Goal: Task Accomplishment & Management: Manage account settings

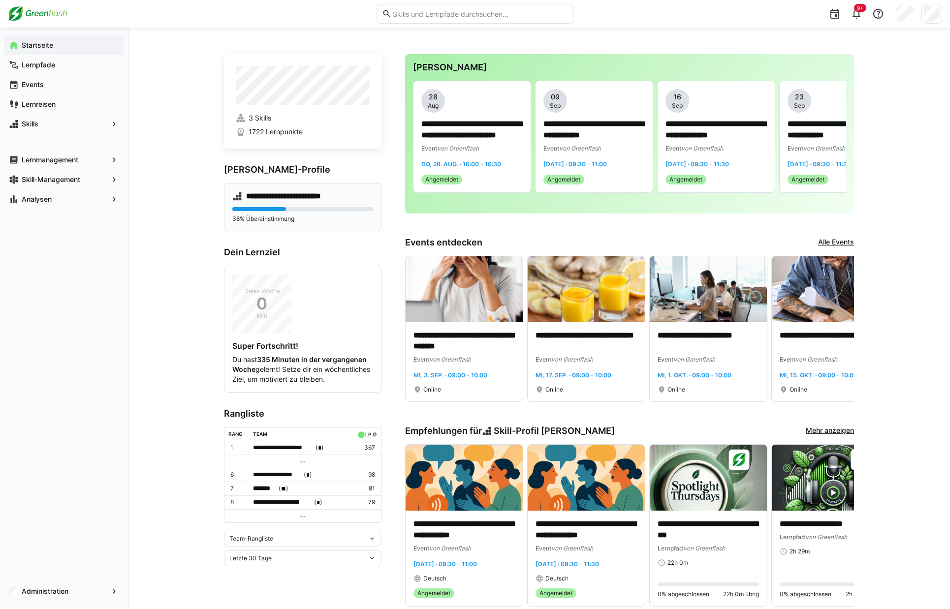
click at [291, 194] on h4 "**********" at bounding box center [292, 196] width 92 height 10
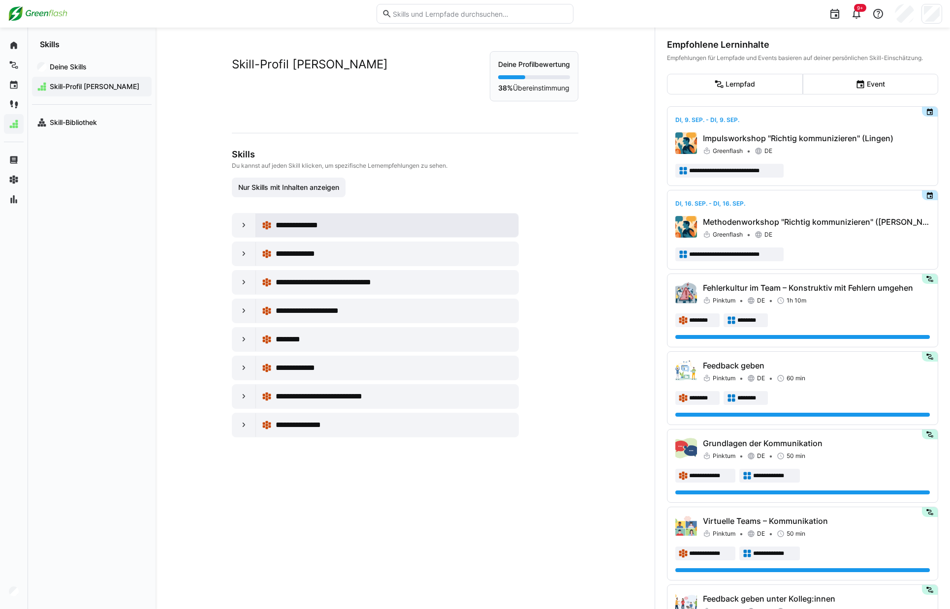
click at [304, 220] on span "**********" at bounding box center [303, 225] width 54 height 12
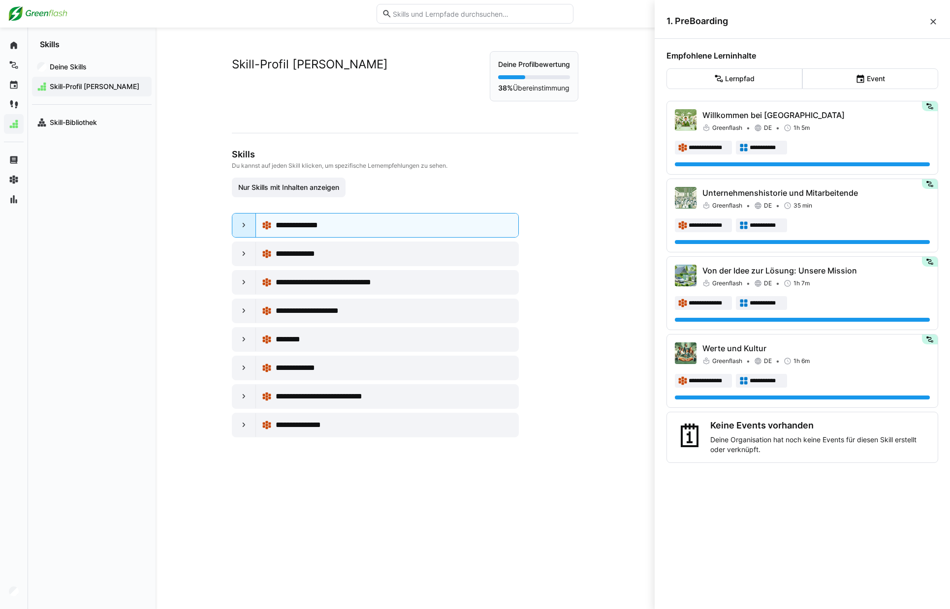
click at [239, 229] on eds-icon at bounding box center [244, 225] width 10 height 10
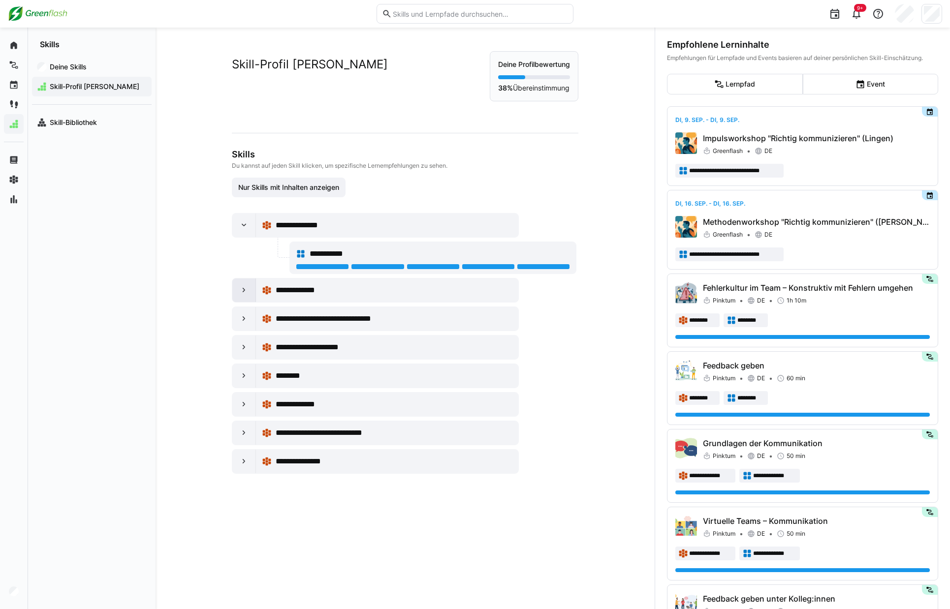
click at [239, 290] on eds-icon at bounding box center [244, 290] width 10 height 10
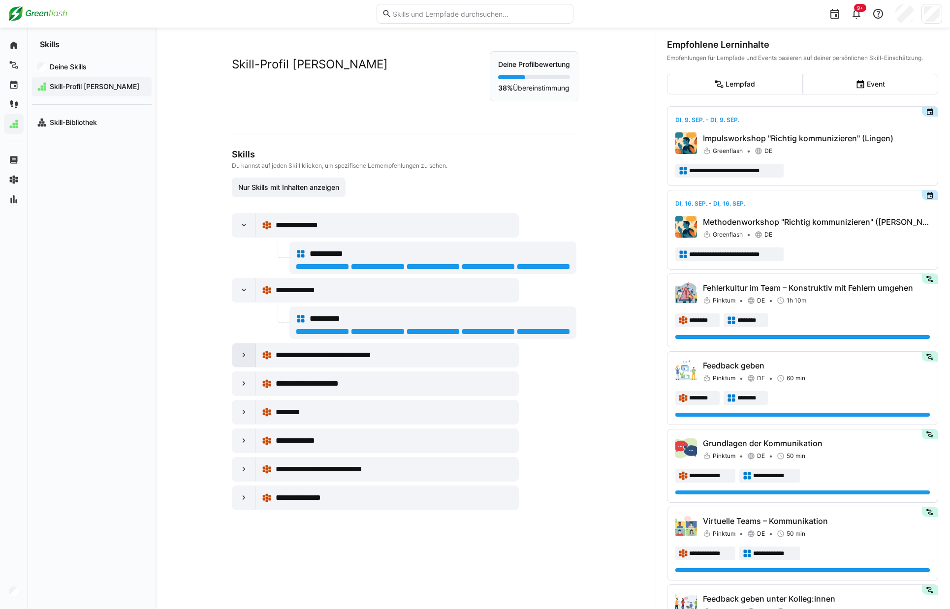
click at [235, 357] on div at bounding box center [244, 356] width 24 height 24
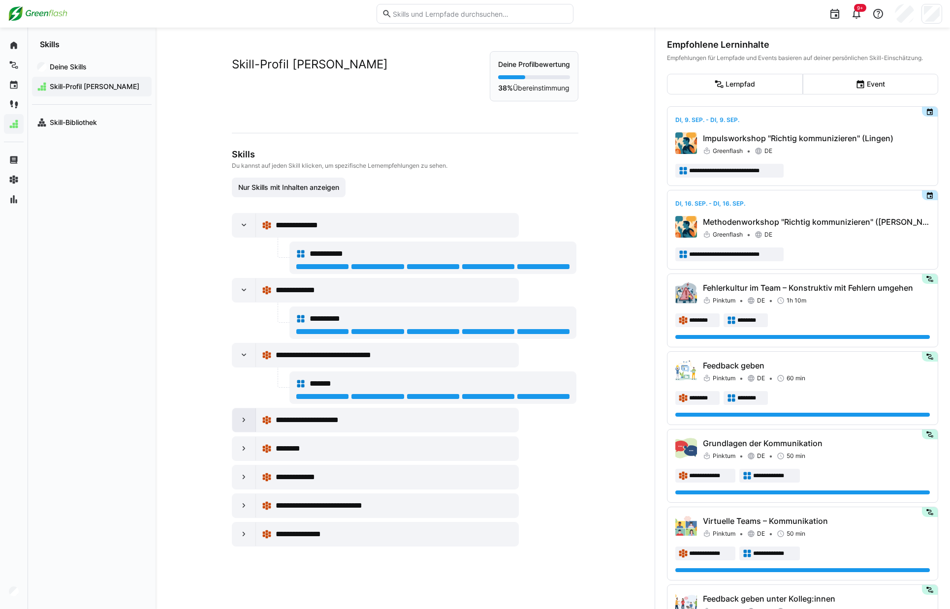
click at [233, 424] on div at bounding box center [244, 420] width 24 height 24
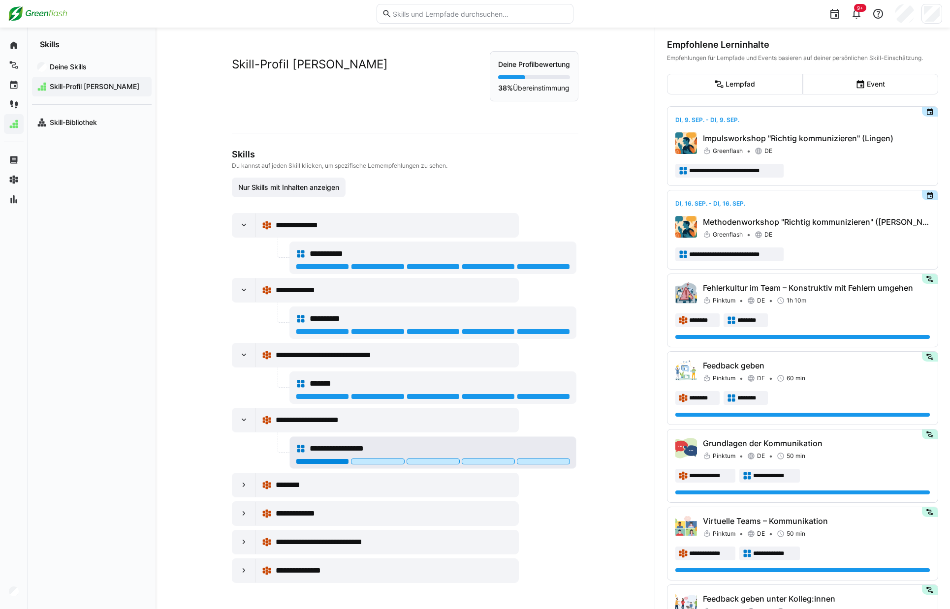
click at [320, 462] on div at bounding box center [322, 462] width 53 height 6
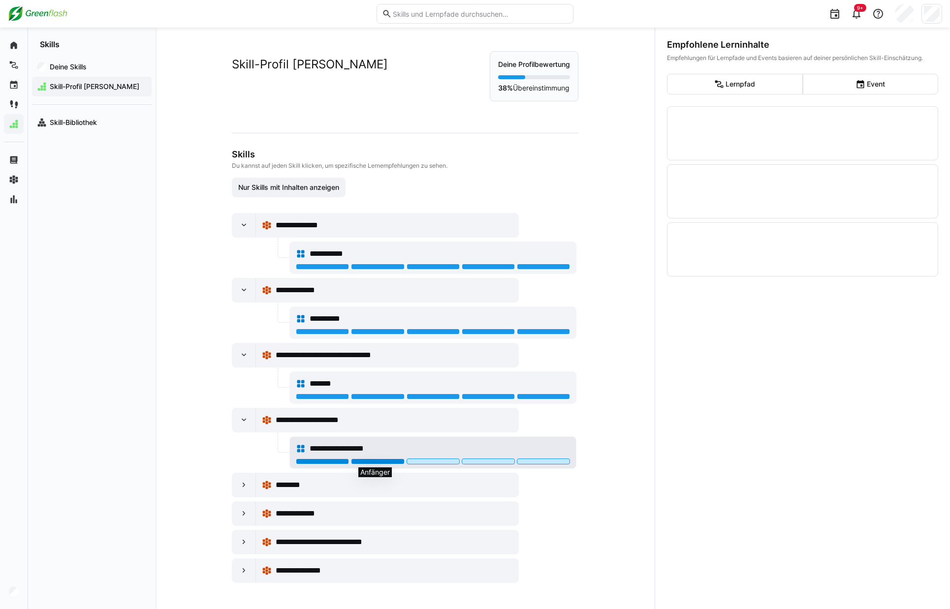
click at [387, 461] on div at bounding box center [377, 462] width 53 height 6
click at [443, 463] on div at bounding box center [433, 462] width 53 height 6
click at [499, 460] on div at bounding box center [488, 462] width 53 height 6
click at [545, 460] on div at bounding box center [543, 462] width 53 height 6
click at [550, 464] on div at bounding box center [543, 462] width 53 height 6
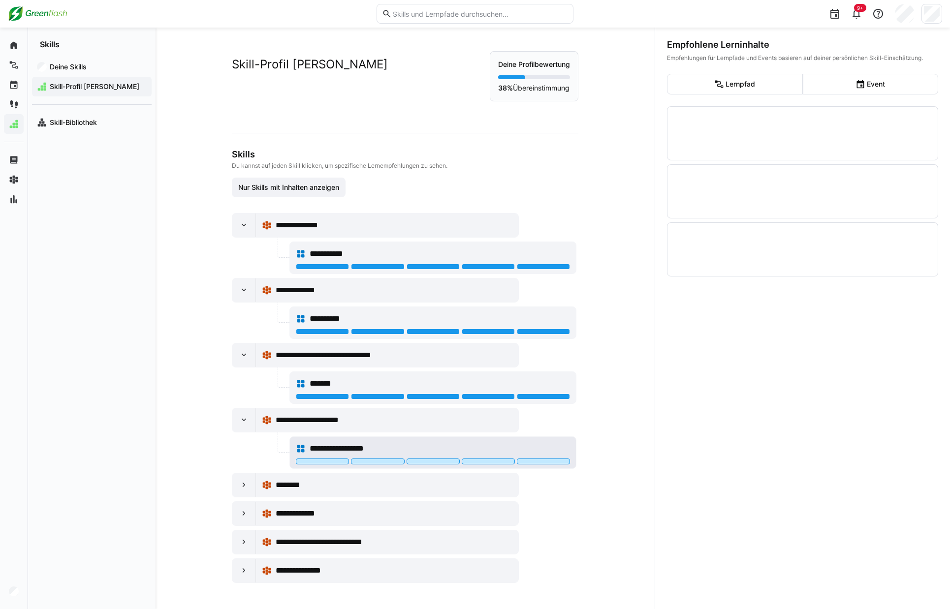
click at [311, 462] on div at bounding box center [322, 462] width 53 height 6
click at [364, 459] on div at bounding box center [377, 462] width 53 height 6
click at [426, 461] on div at bounding box center [433, 462] width 53 height 6
click at [476, 460] on div at bounding box center [488, 462] width 53 height 6
click at [485, 463] on div at bounding box center [488, 462] width 53 height 6
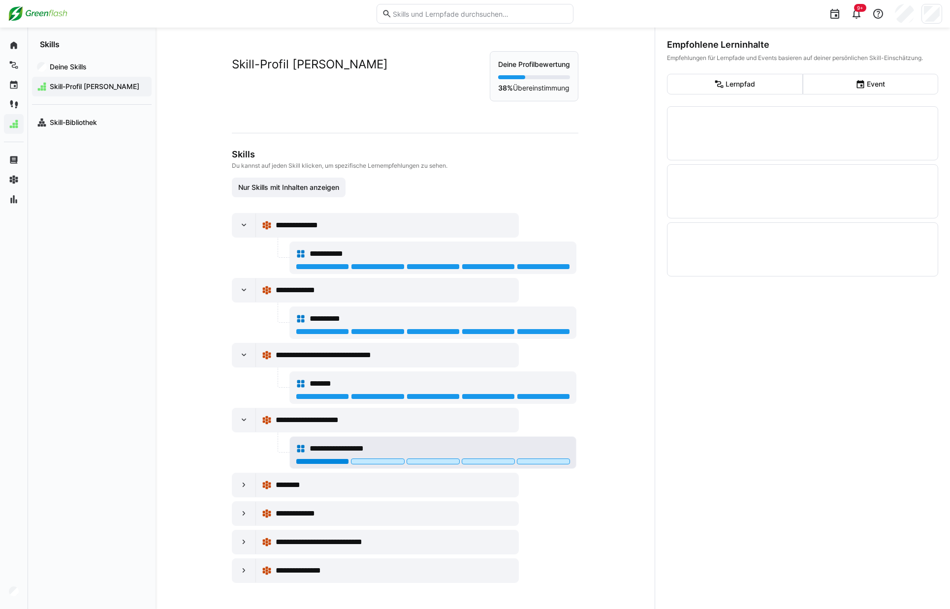
click at [320, 464] on div at bounding box center [322, 462] width 53 height 6
click at [367, 461] on div at bounding box center [377, 462] width 53 height 6
click at [429, 464] on div at bounding box center [433, 462] width 53 height 6
click at [570, 518] on div "**********" at bounding box center [404, 398] width 344 height 370
click at [243, 488] on eds-icon at bounding box center [244, 485] width 10 height 10
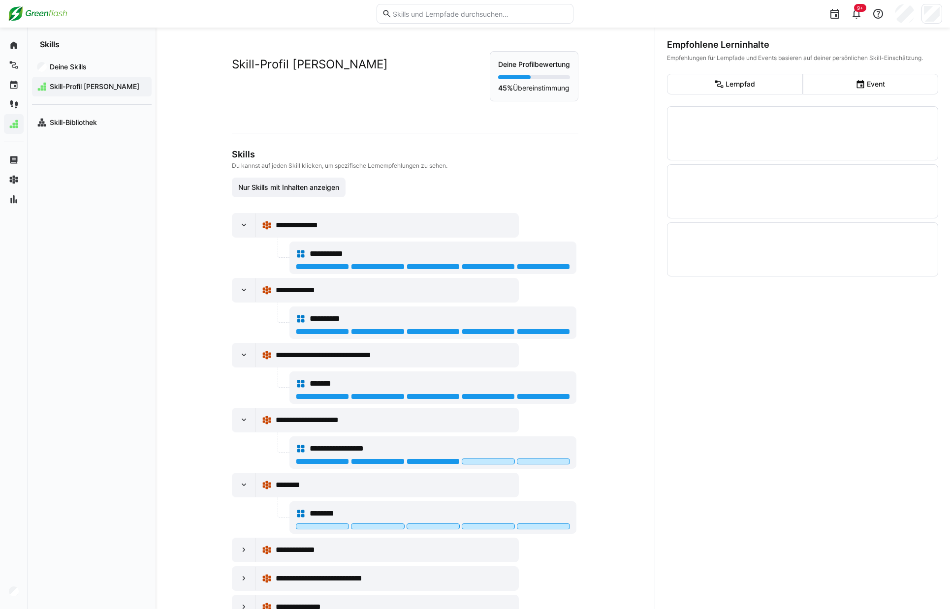
scroll to position [35, 0]
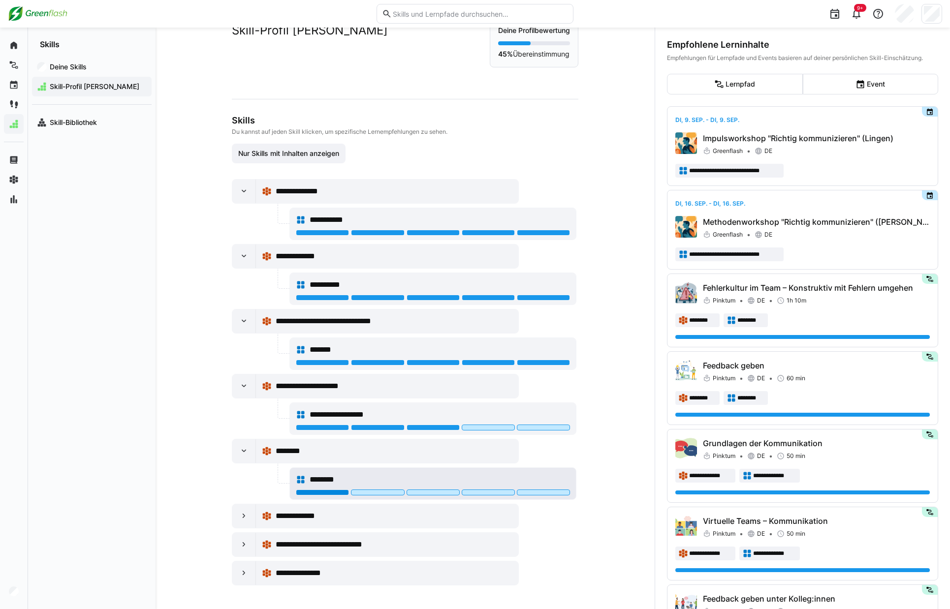
click at [329, 492] on div at bounding box center [322, 493] width 53 height 6
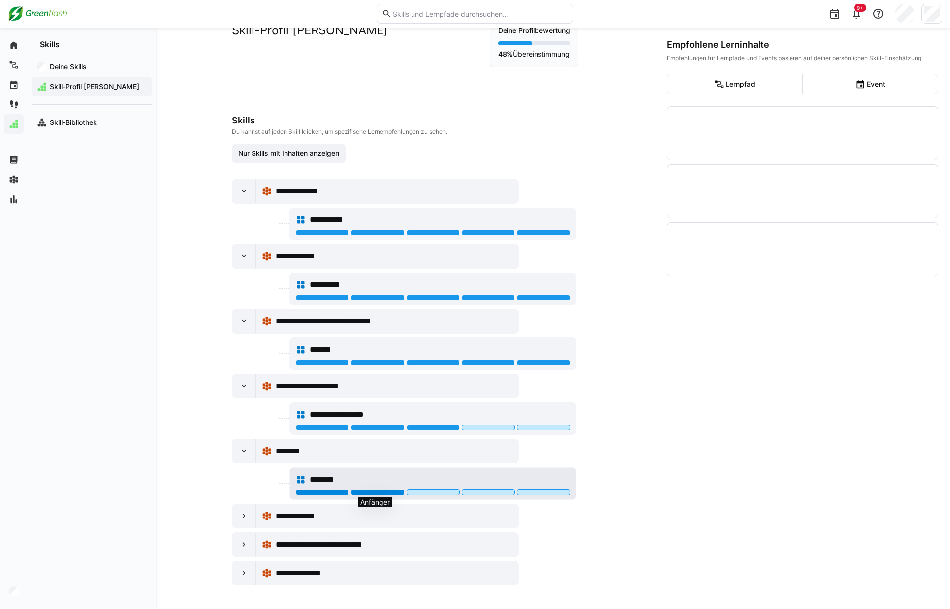
click at [383, 492] on div at bounding box center [377, 493] width 53 height 6
click at [431, 490] on div at bounding box center [433, 493] width 53 height 6
click at [489, 493] on div at bounding box center [488, 493] width 53 height 6
click at [559, 493] on div at bounding box center [543, 493] width 53 height 6
click at [566, 547] on div "**********" at bounding box center [404, 382] width 344 height 407
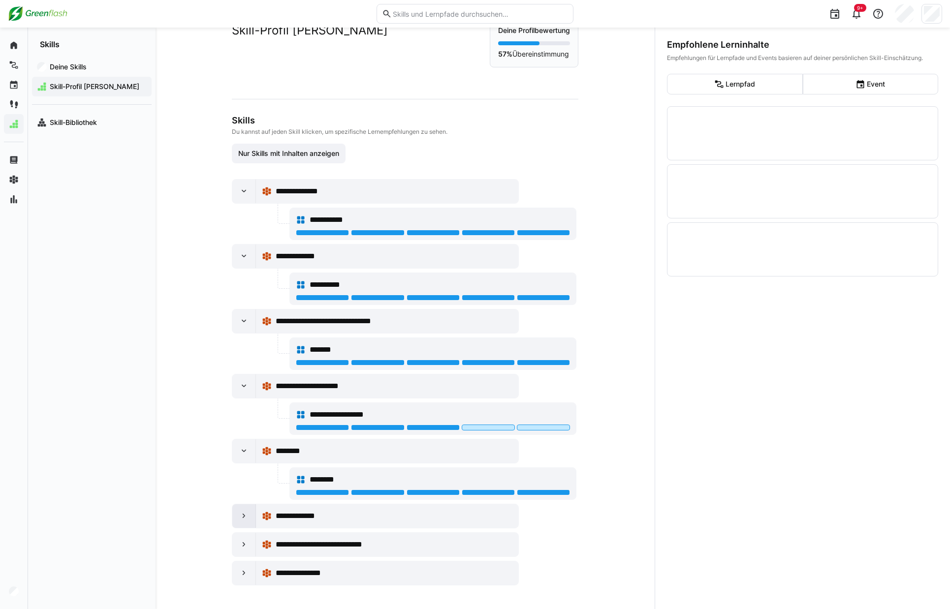
click at [239, 521] on eds-icon at bounding box center [244, 516] width 10 height 10
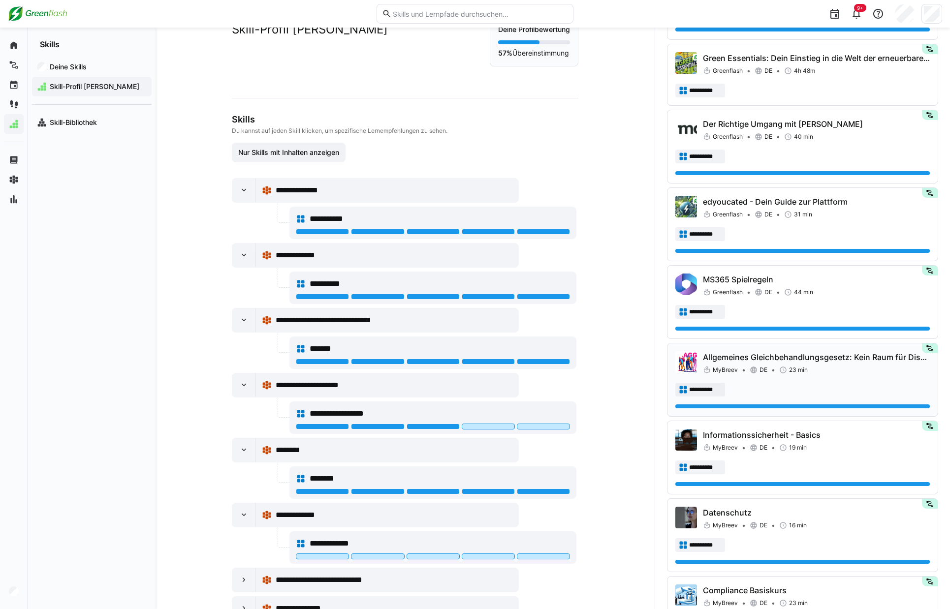
scroll to position [1803, 0]
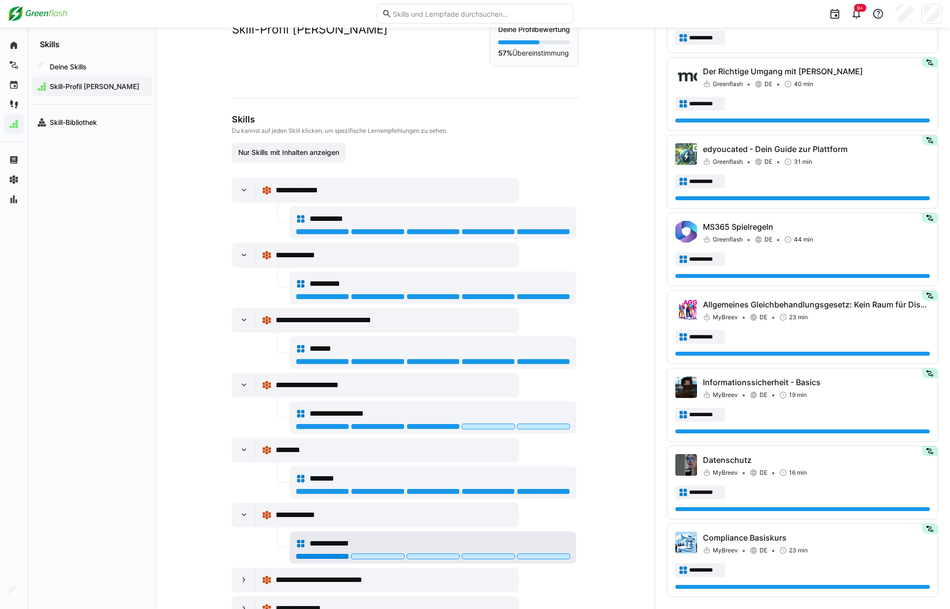
click at [323, 559] on div at bounding box center [322, 557] width 53 height 6
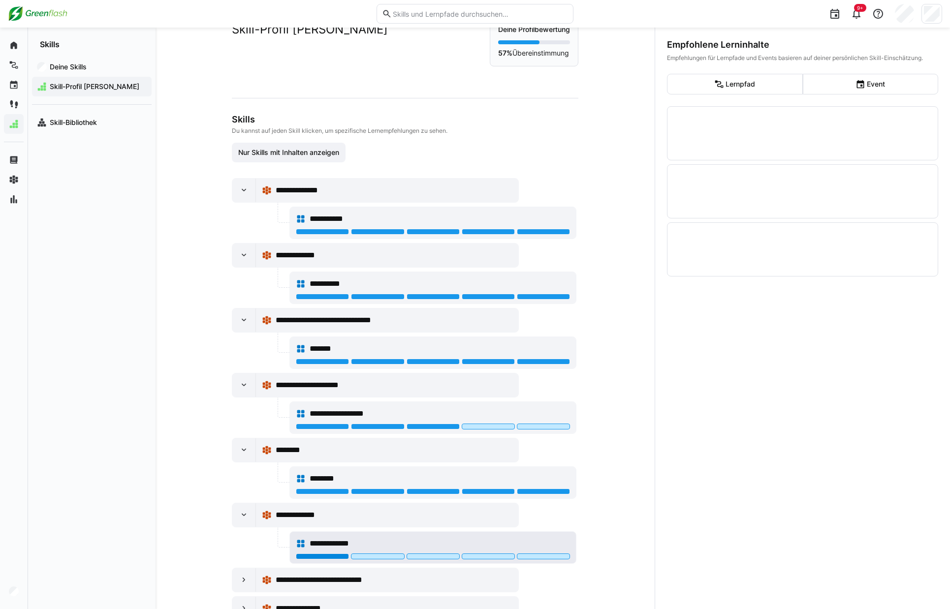
scroll to position [0, 0]
click at [388, 557] on div at bounding box center [377, 557] width 53 height 6
click at [436, 558] on div at bounding box center [433, 557] width 53 height 6
click at [496, 558] on div at bounding box center [488, 557] width 53 height 6
click at [542, 558] on div at bounding box center [543, 557] width 53 height 6
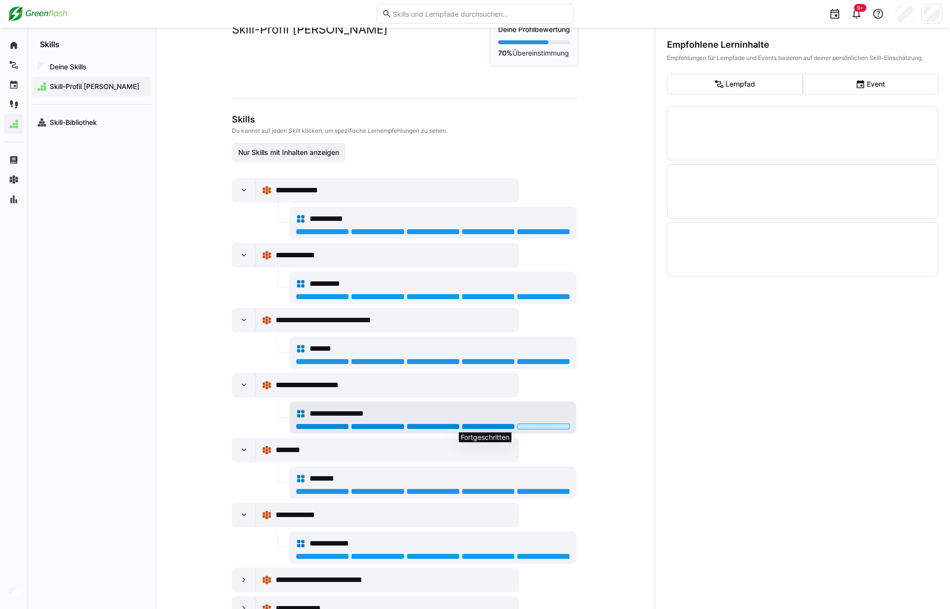
click at [482, 427] on div at bounding box center [488, 427] width 53 height 6
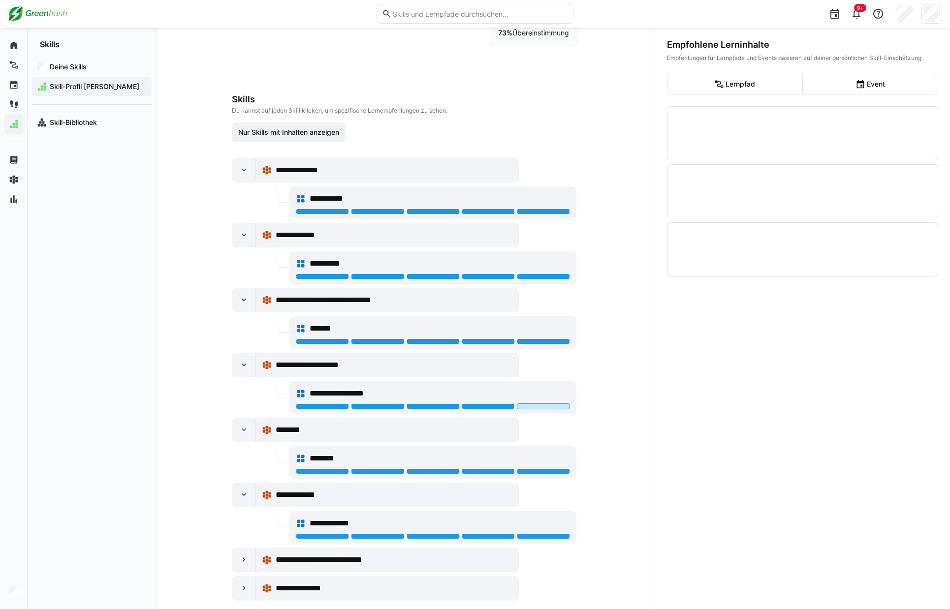
scroll to position [71, 0]
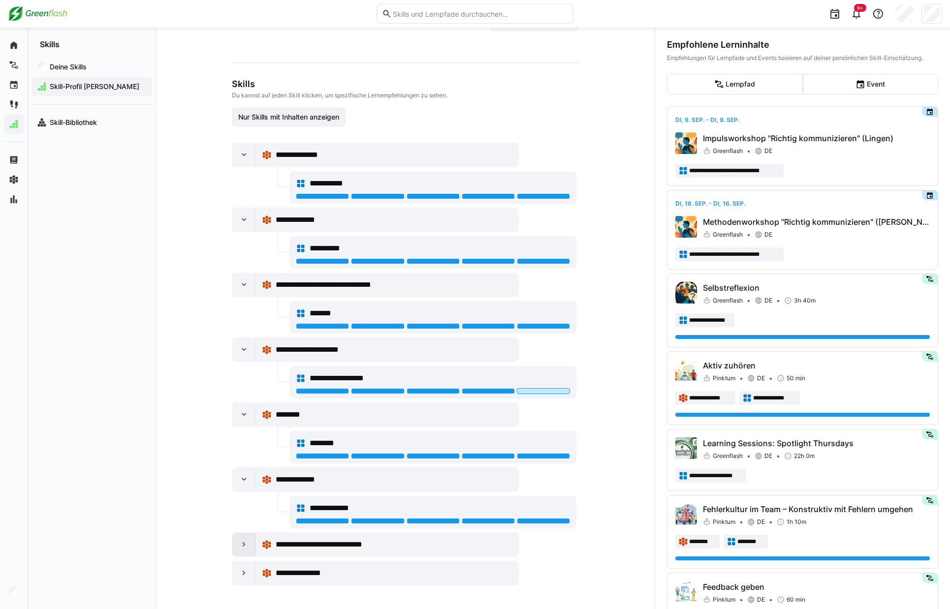
click at [243, 547] on eds-icon at bounding box center [244, 545] width 10 height 10
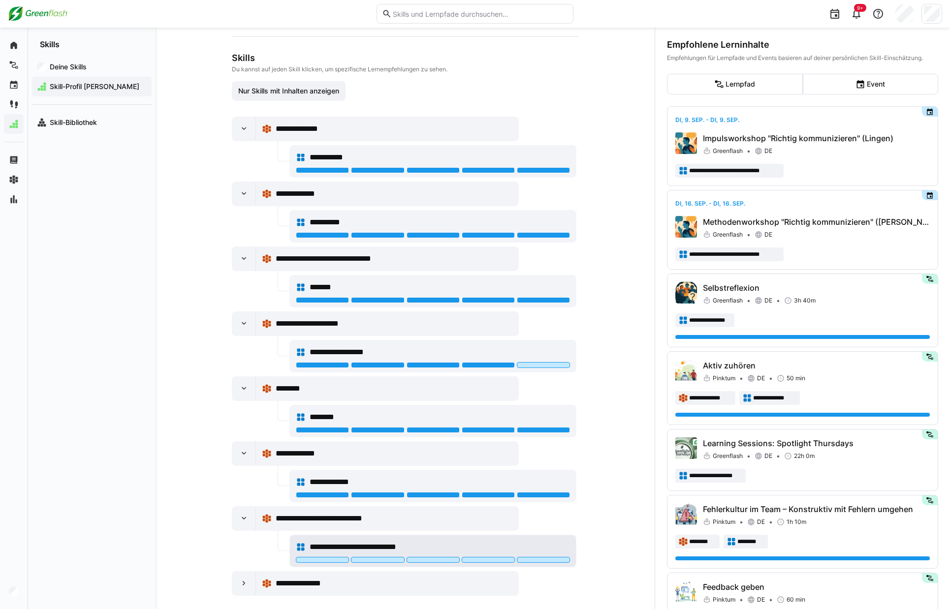
scroll to position [107, 0]
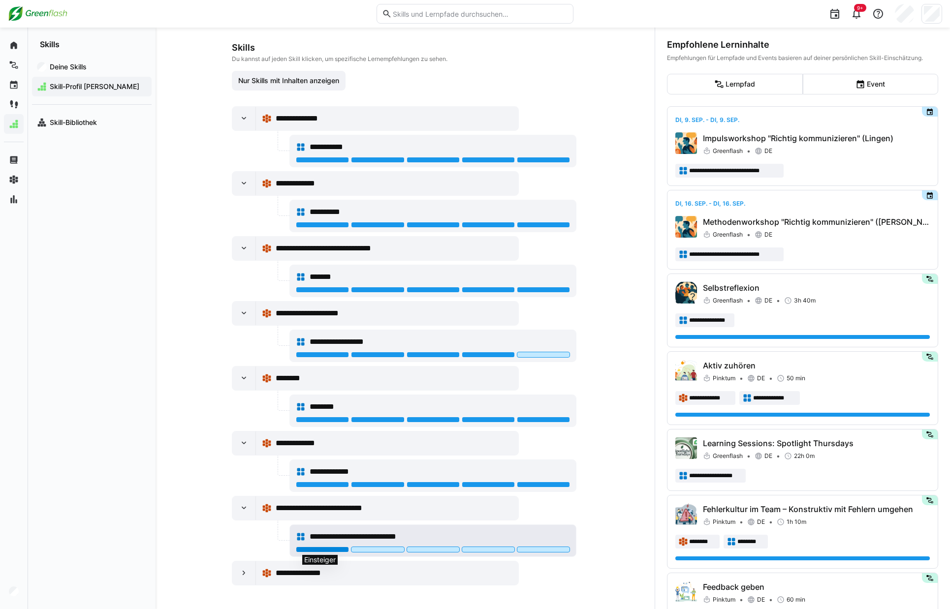
click at [320, 549] on div at bounding box center [322, 550] width 53 height 6
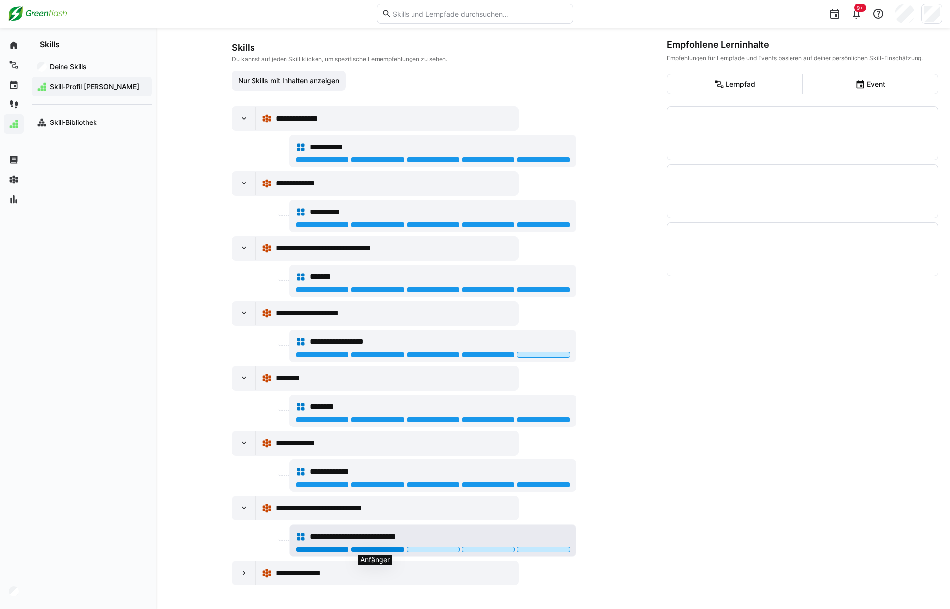
click at [385, 550] on div at bounding box center [377, 550] width 53 height 6
click at [437, 549] on div at bounding box center [433, 550] width 53 height 6
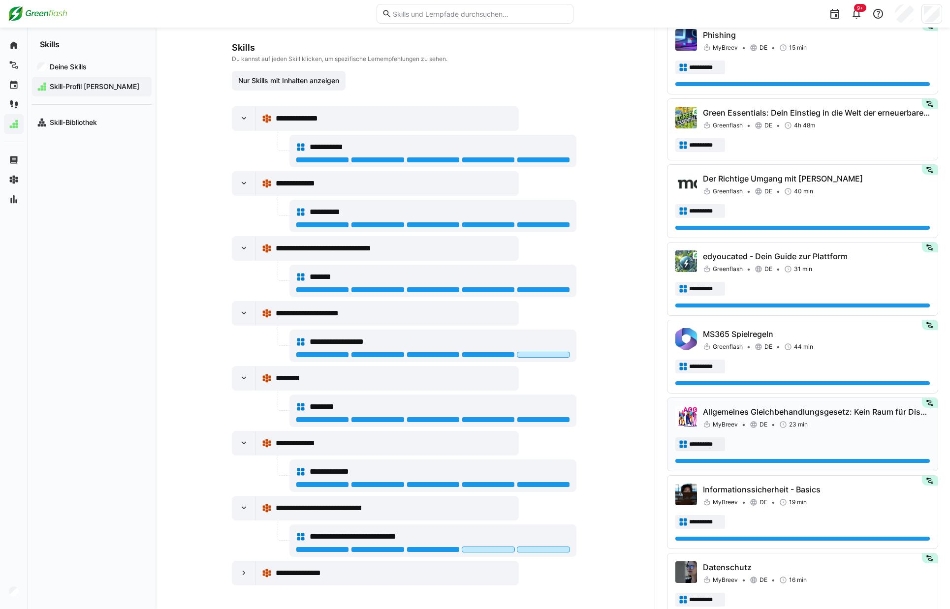
scroll to position [1803, 0]
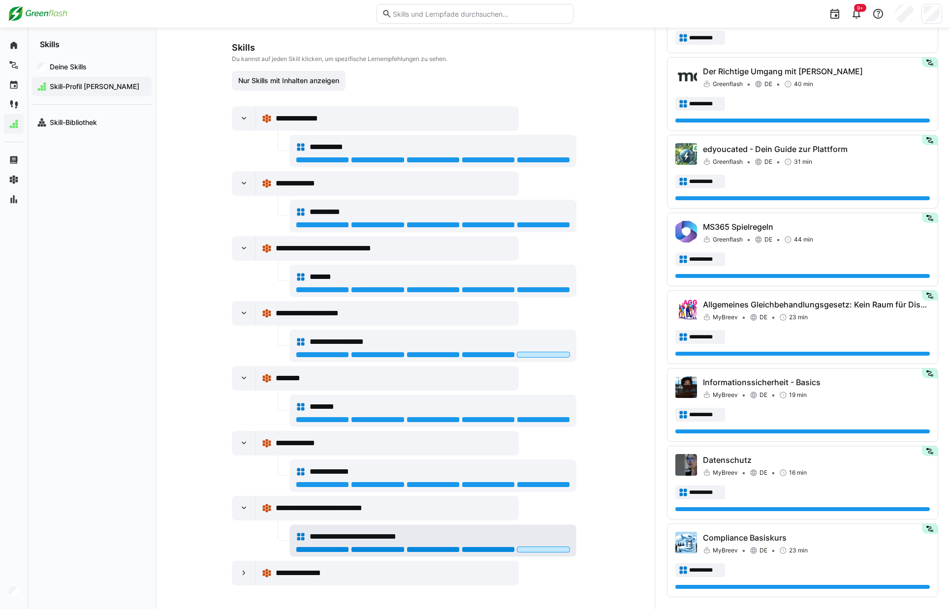
click at [498, 552] on div at bounding box center [488, 550] width 53 height 6
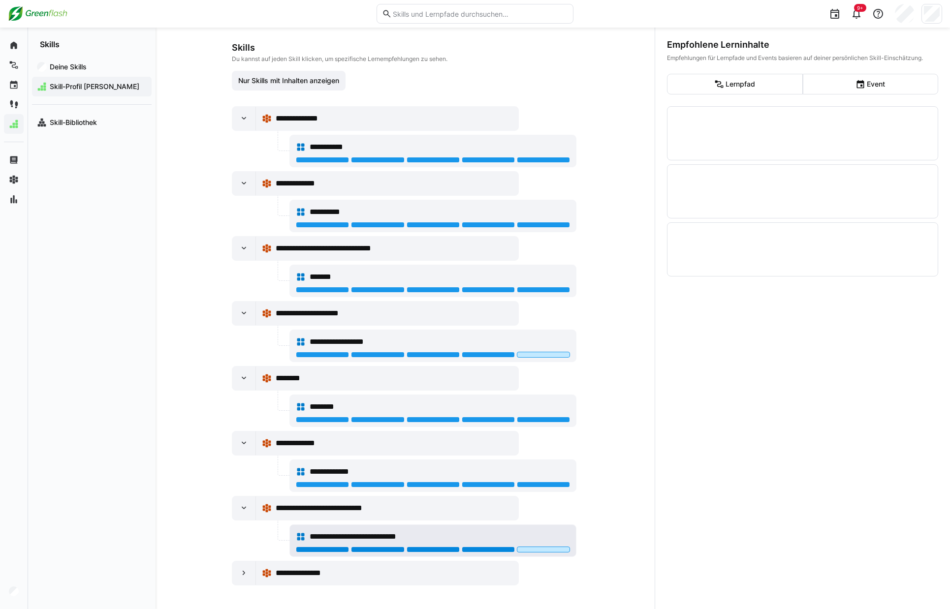
scroll to position [0, 0]
click at [549, 550] on div at bounding box center [543, 550] width 53 height 6
click at [244, 574] on eds-icon at bounding box center [244, 573] width 10 height 10
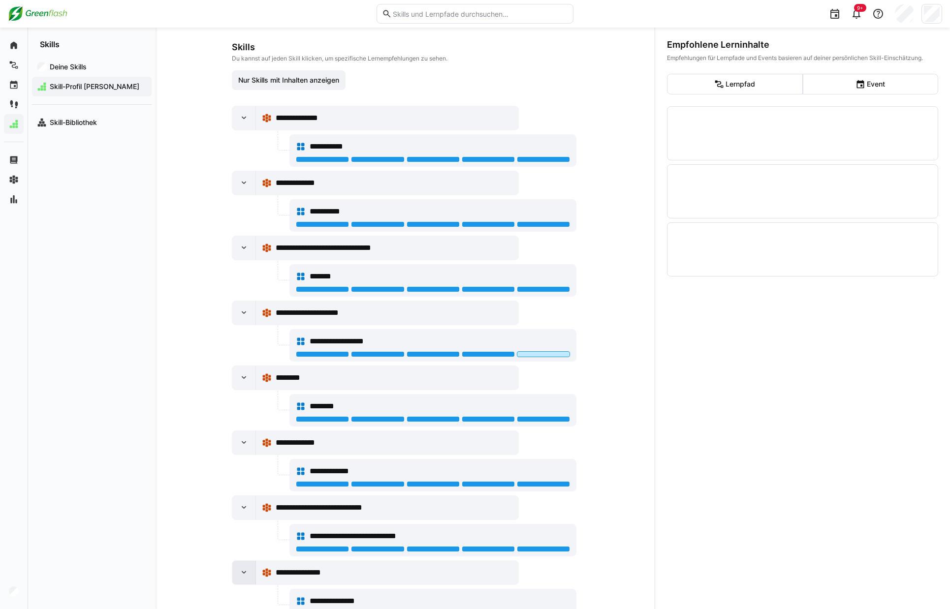
scroll to position [144, 0]
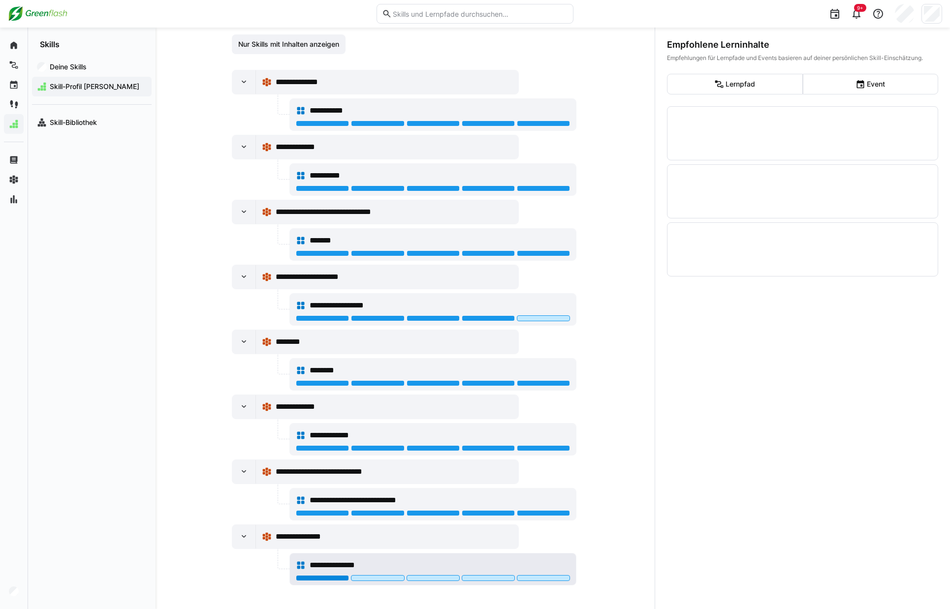
click at [325, 579] on div at bounding box center [322, 578] width 53 height 6
click at [391, 579] on div at bounding box center [377, 578] width 53 height 6
click at [441, 579] on div at bounding box center [433, 578] width 53 height 6
click at [493, 579] on div at bounding box center [488, 578] width 53 height 6
click at [539, 579] on div at bounding box center [543, 578] width 53 height 6
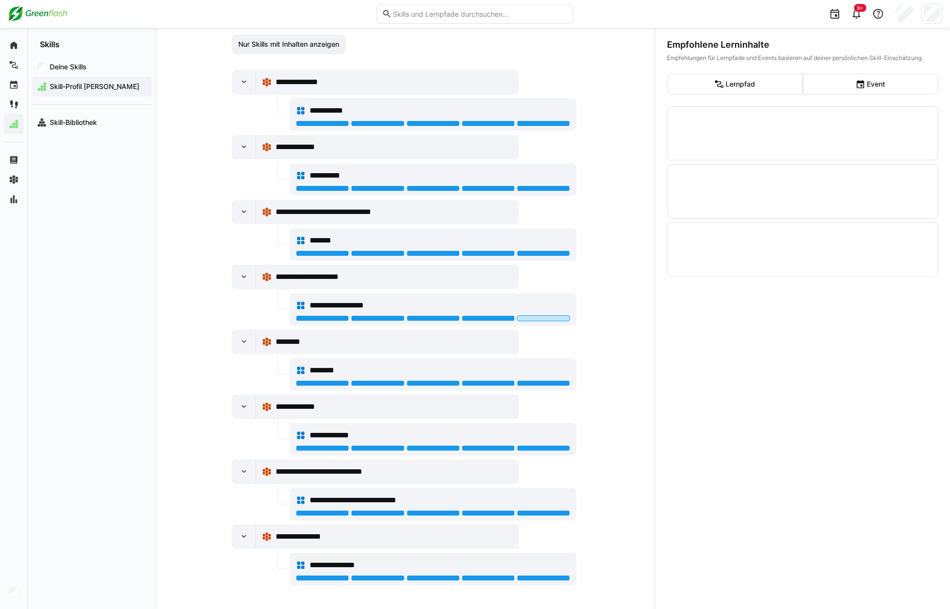
click at [622, 437] on div "**********" at bounding box center [405, 319] width 499 height 582
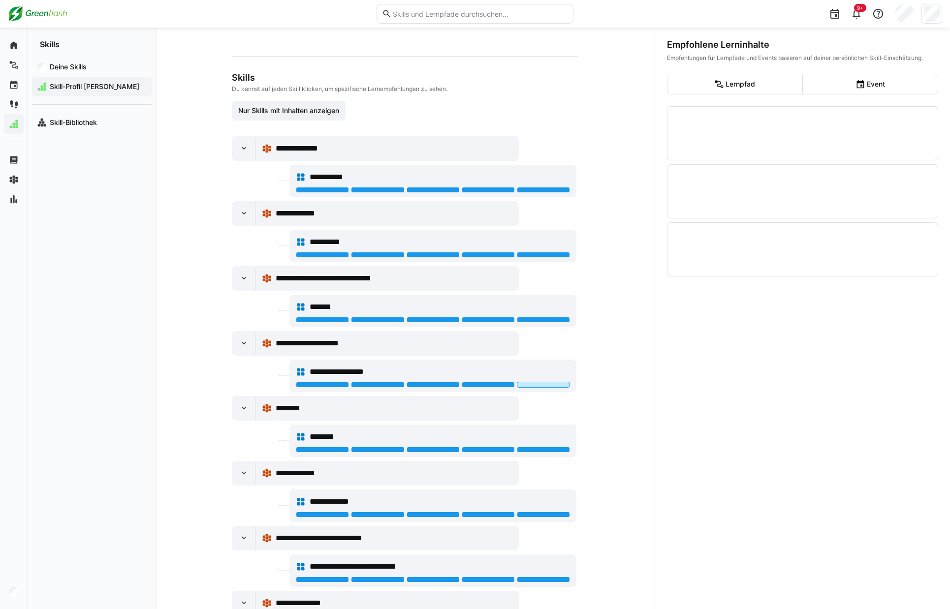
scroll to position [0, 0]
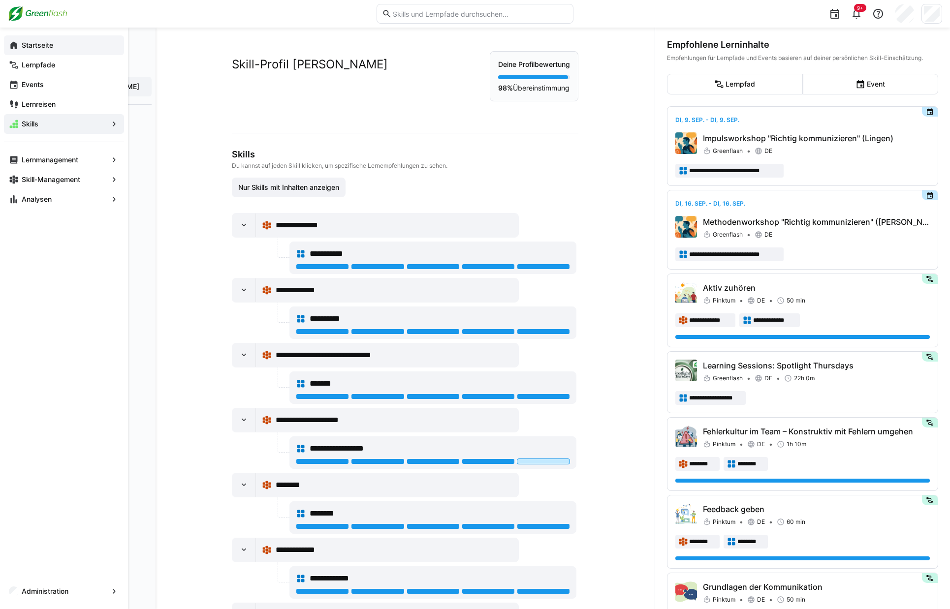
click at [0, 0] on app-navigation-label "Startseite" at bounding box center [0, 0] width 0 height 0
